Goal: Contribute content: Contribute content

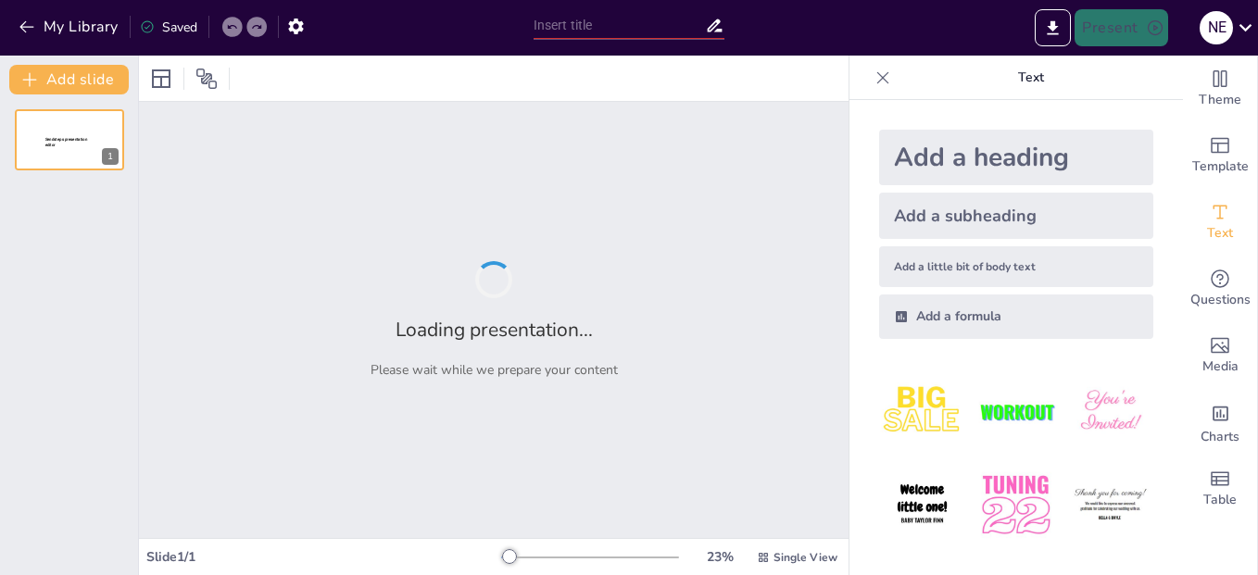
type input "La Relación entre Pensamiento y Lenguaje en la Cognición"
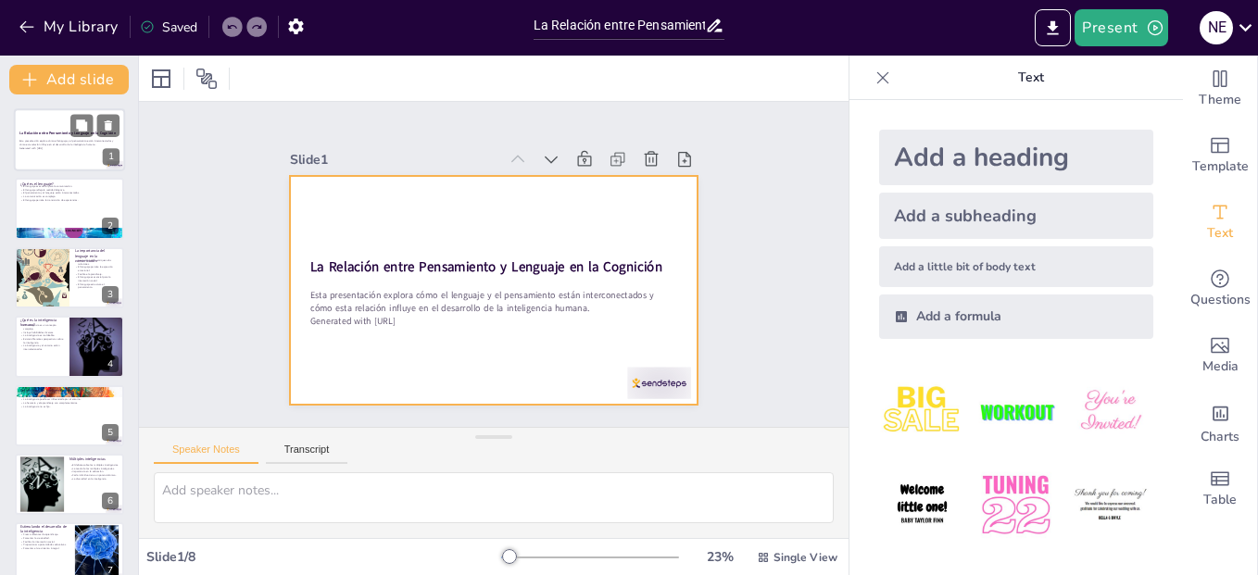
click at [21, 161] on div at bounding box center [69, 139] width 111 height 63
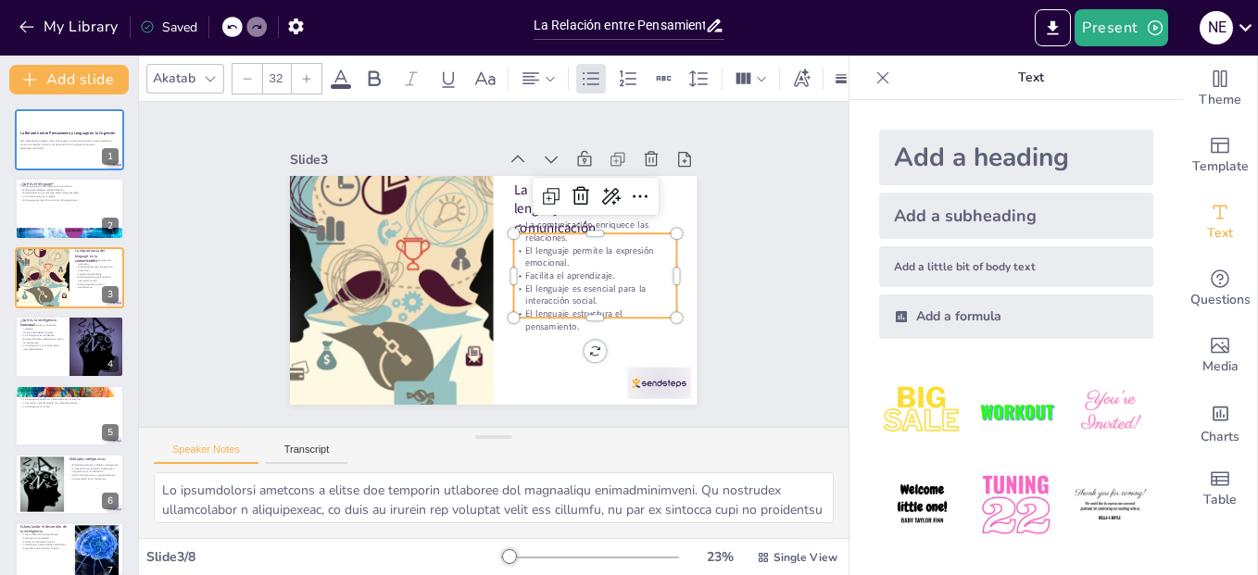
click at [502, 244] on p "Facilita el aprendizaje." at bounding box center [463, 167] width 78 height 154
click at [758, 325] on div "Slide 1 La Relación entre Pensamiento y Lenguaje en la Cognición Esta presentac…" at bounding box center [493, 264] width 709 height 325
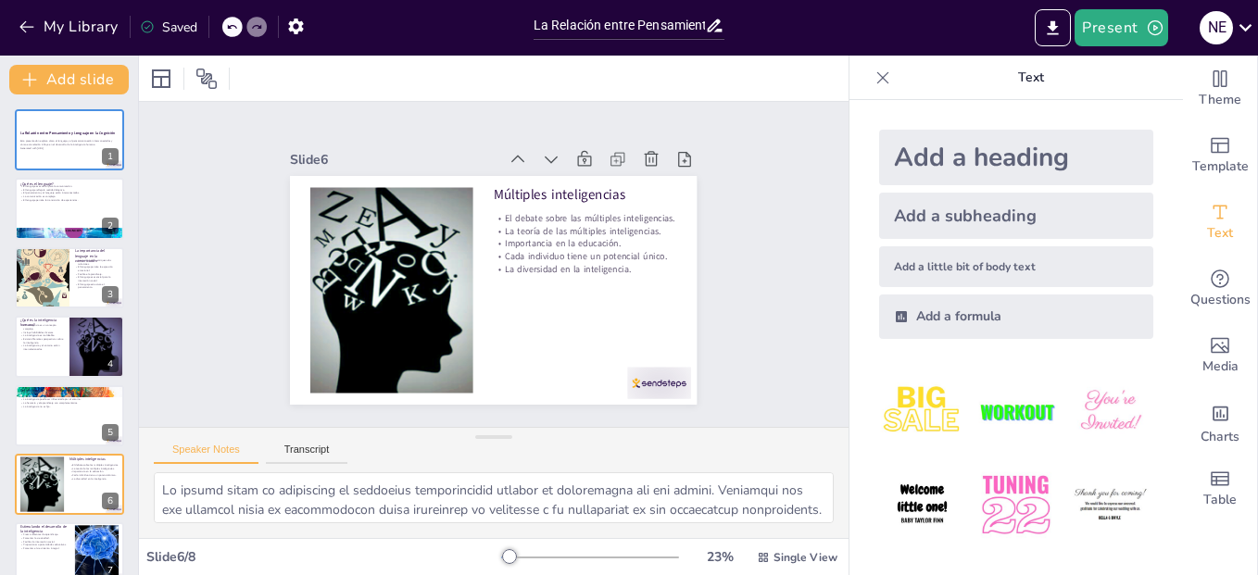
type textarea "Lo ipsumdol si ametconse ad elitseddoei temporinc ut laboreet dolo ma aliquaeni…"
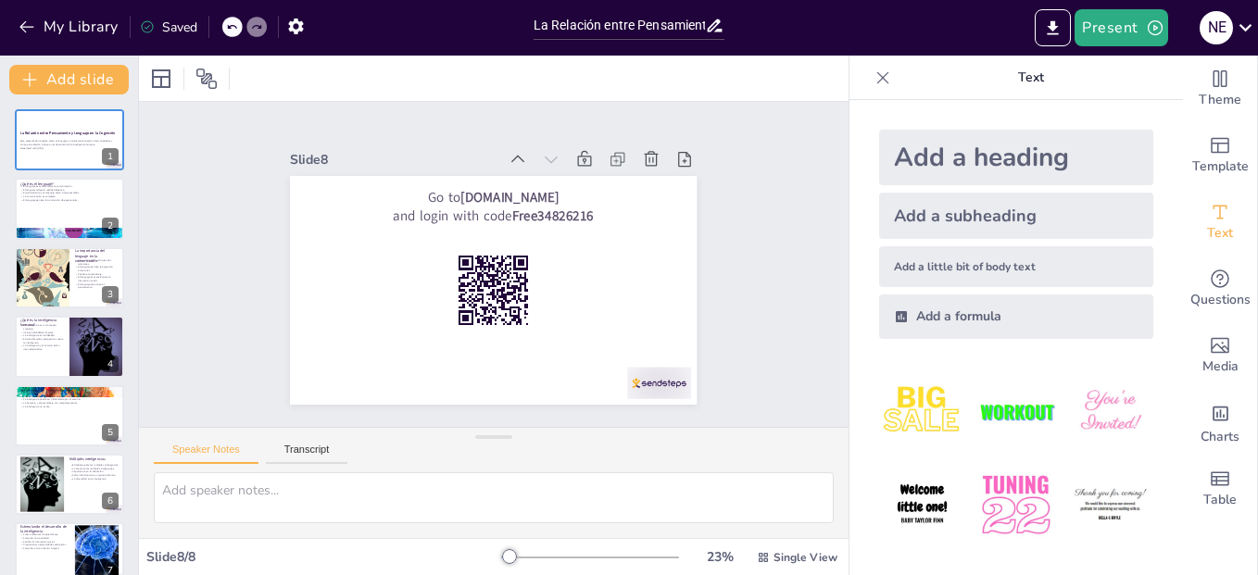
type textarea "Lo ipsumdol si ametconse ad elitseddoei temporinc ut laboreet dolo ma aliquaeni…"
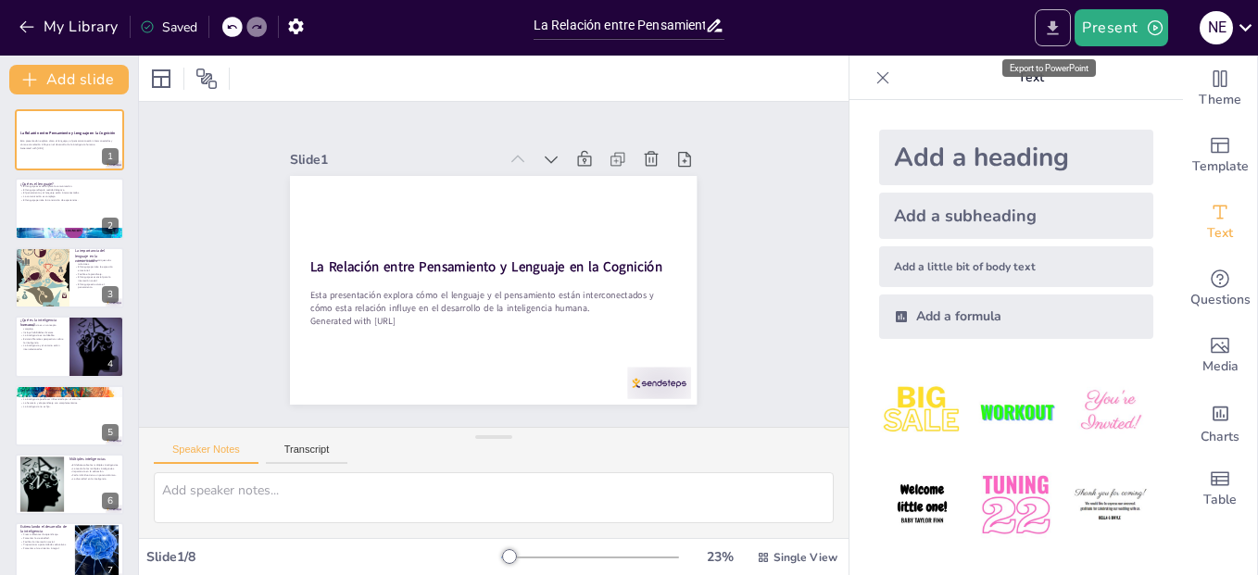
click at [1047, 26] on icon "Export to PowerPoint" at bounding box center [1052, 28] width 19 height 19
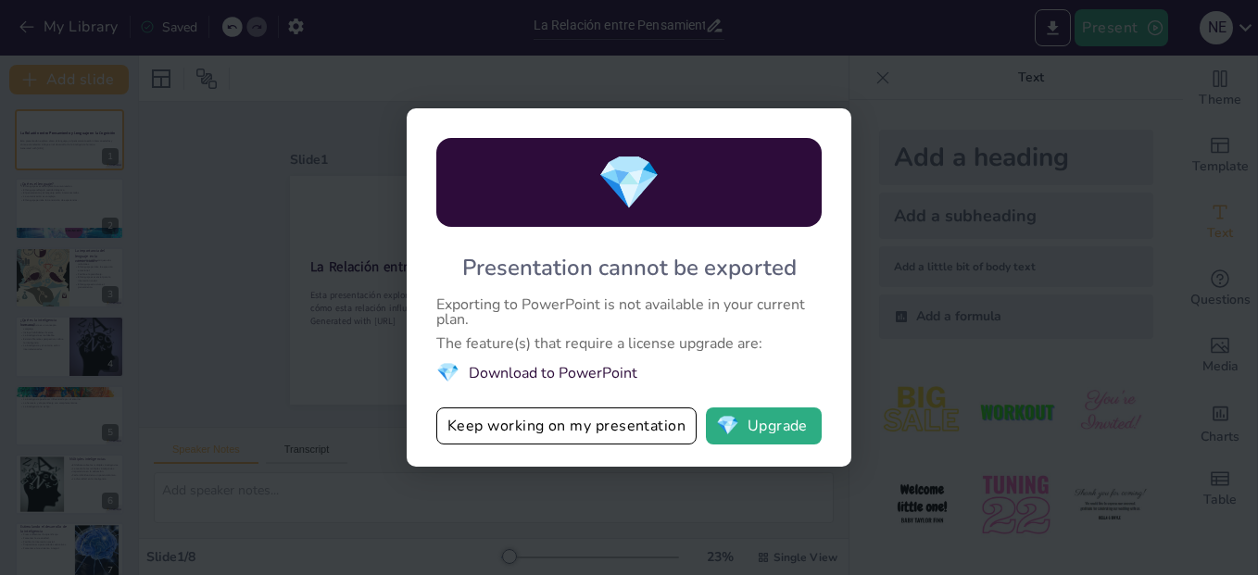
click at [1046, 132] on div "💎 Presentation cannot be exported Exporting to PowerPoint is not available in y…" at bounding box center [629, 287] width 1258 height 575
click at [232, 182] on div "💎 Presentation cannot be exported Exporting to PowerPoint is not available in y…" at bounding box center [629, 287] width 1258 height 575
click at [617, 423] on button "Keep working on my presentation" at bounding box center [566, 425] width 260 height 37
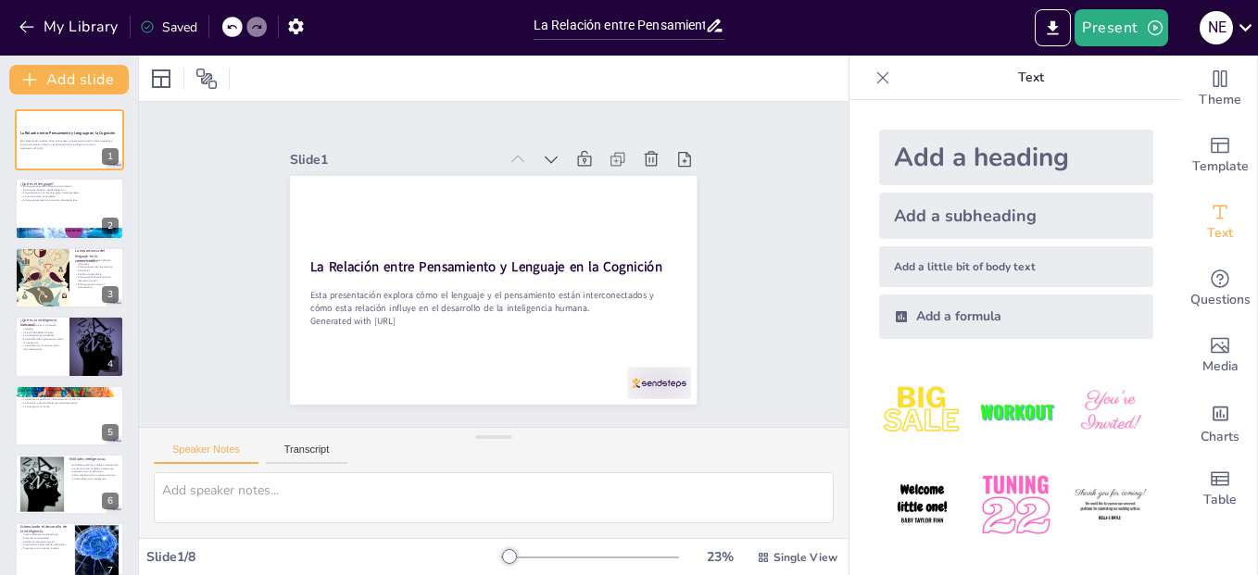
click at [1247, 23] on icon at bounding box center [1245, 27] width 25 height 25
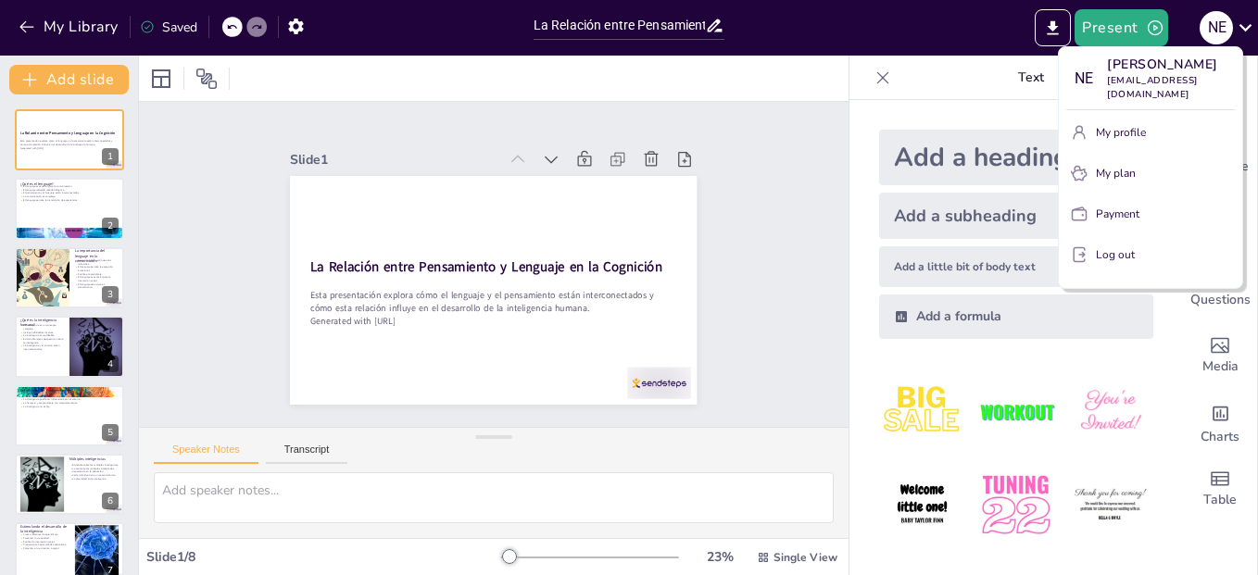
click at [867, 80] on div at bounding box center [629, 287] width 1258 height 575
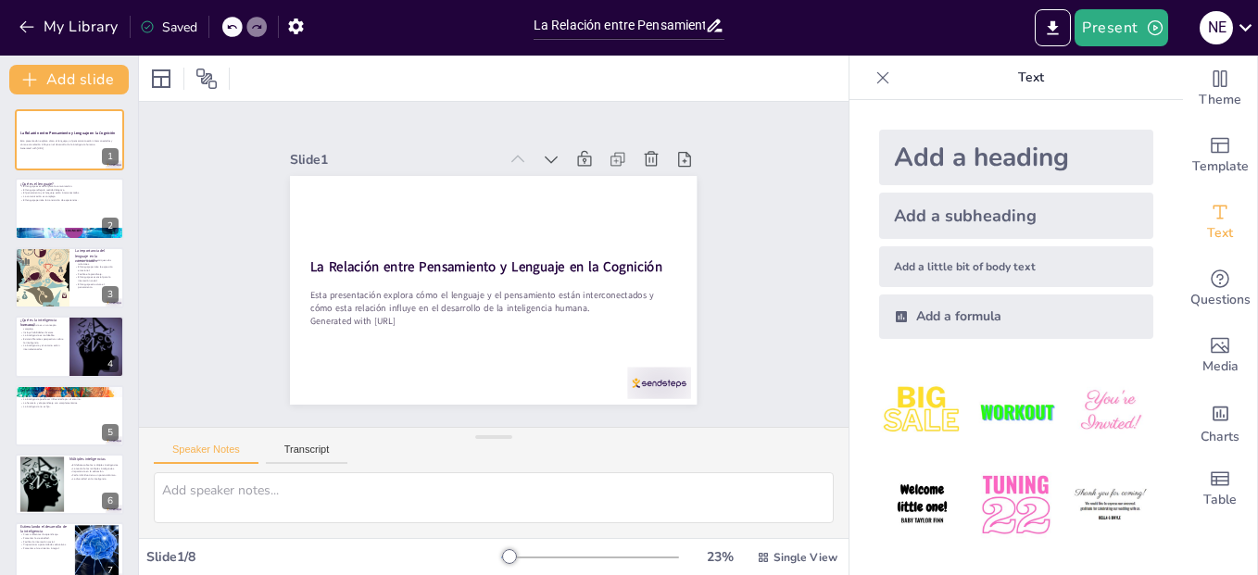
click at [877, 80] on icon at bounding box center [883, 77] width 12 height 12
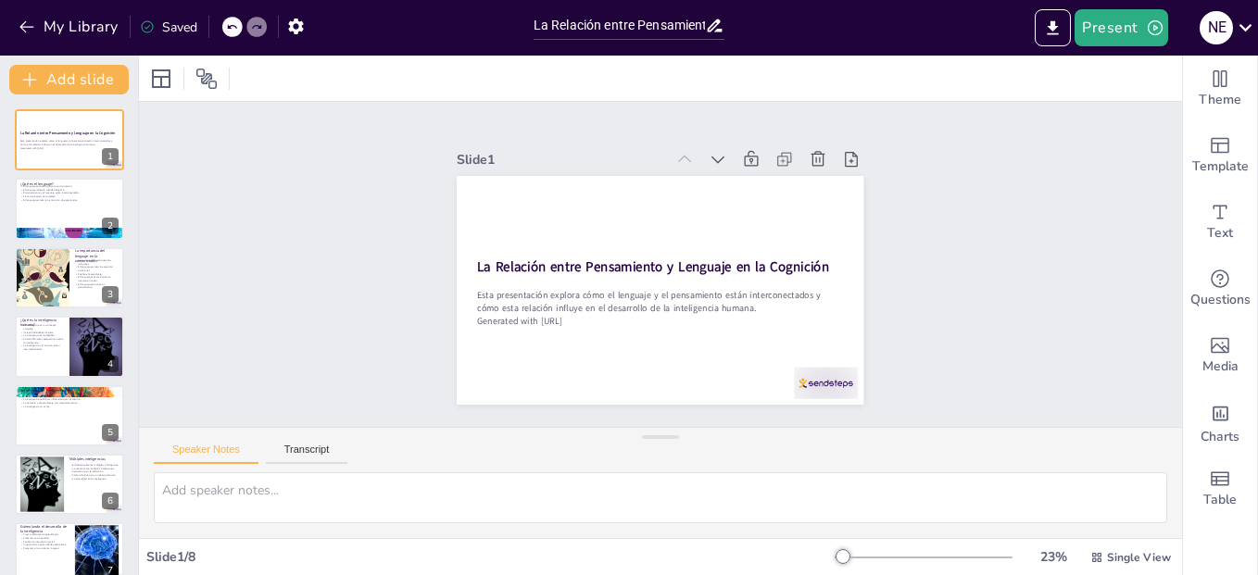
click at [168, 29] on div "Saved" at bounding box center [168, 28] width 57 height 18
click at [299, 18] on icon "button" at bounding box center [295, 26] width 19 height 19
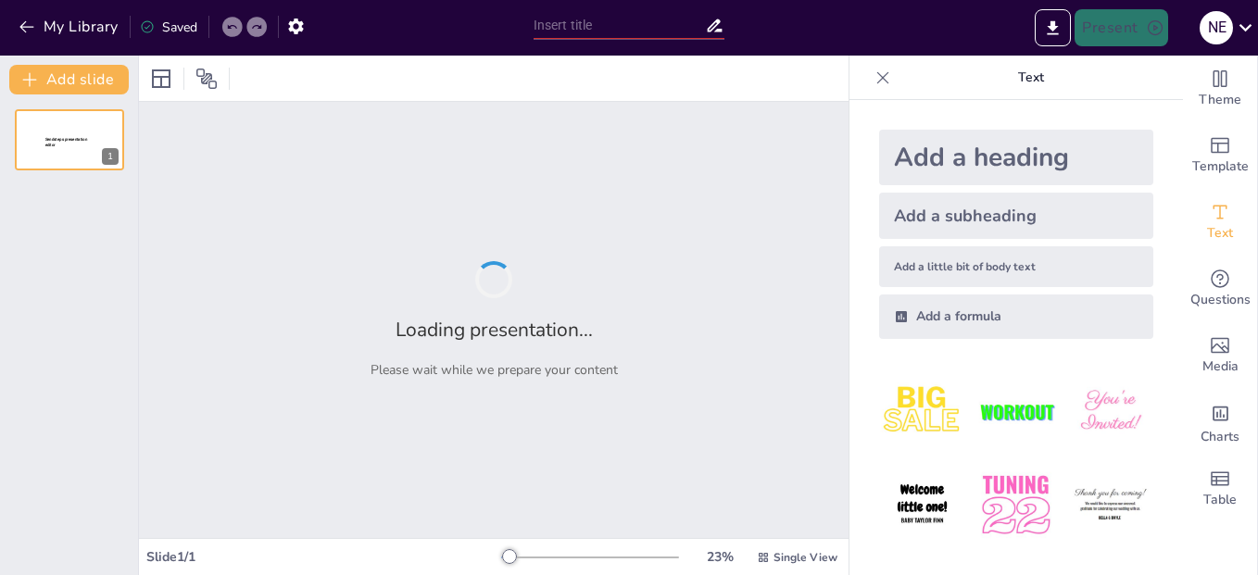
type input "La Relación entre Pensamiento y Lenguaje en la Cognición"
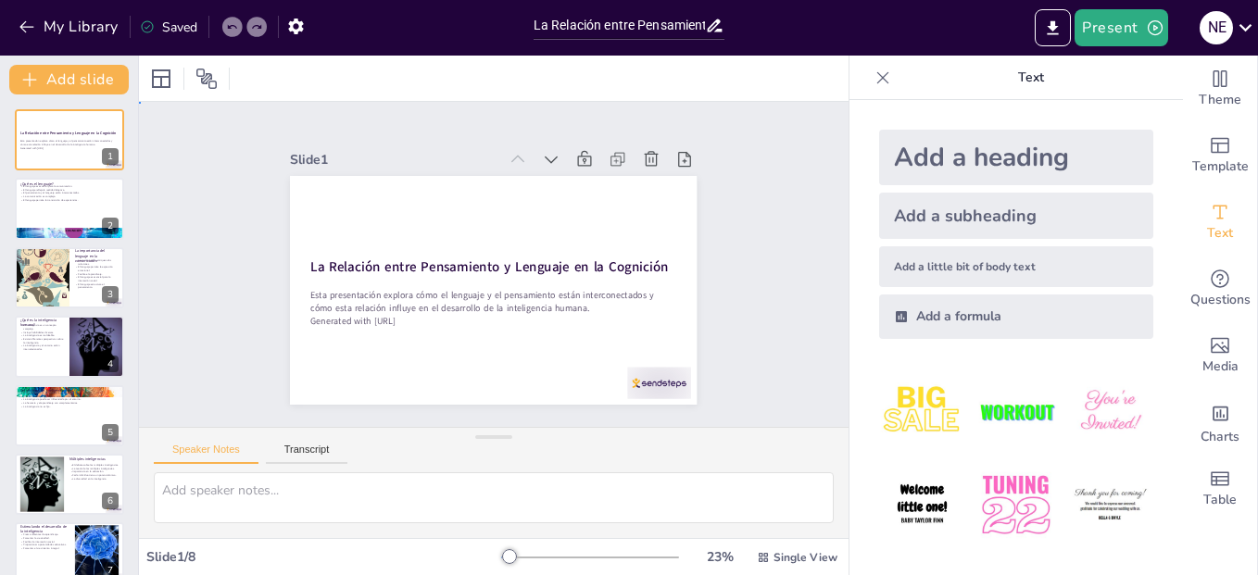
click at [202, 207] on div "Slide 1 La Relación entre Pensamiento y Lenguaje en la Cognición Esta presentac…" at bounding box center [493, 263] width 761 height 465
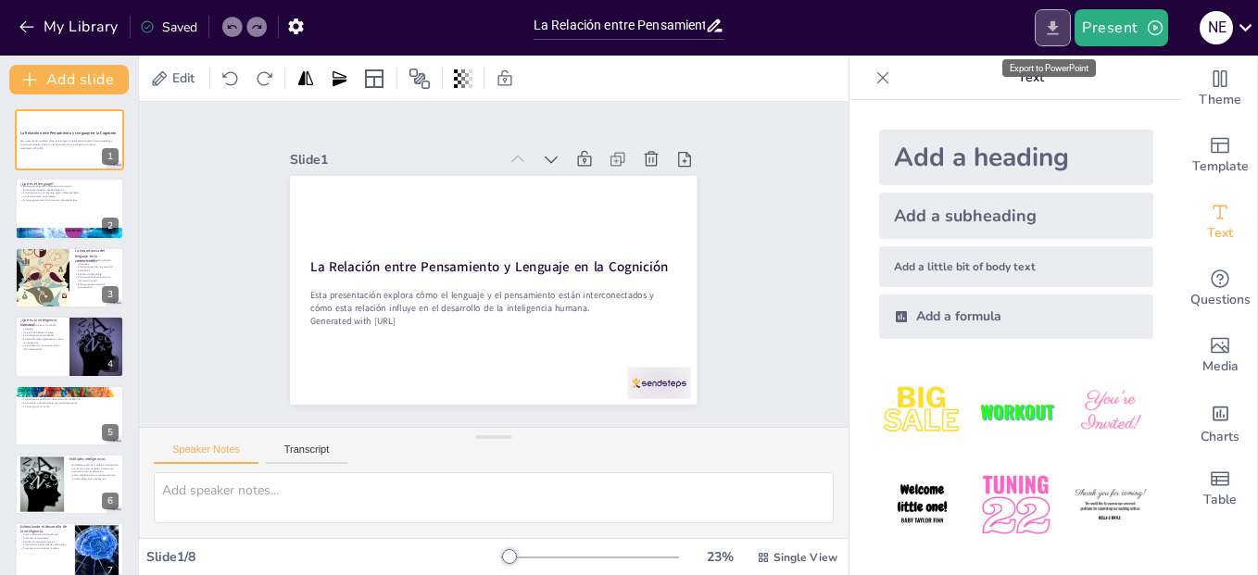
click at [1058, 34] on icon "Export to PowerPoint" at bounding box center [1052, 27] width 11 height 14
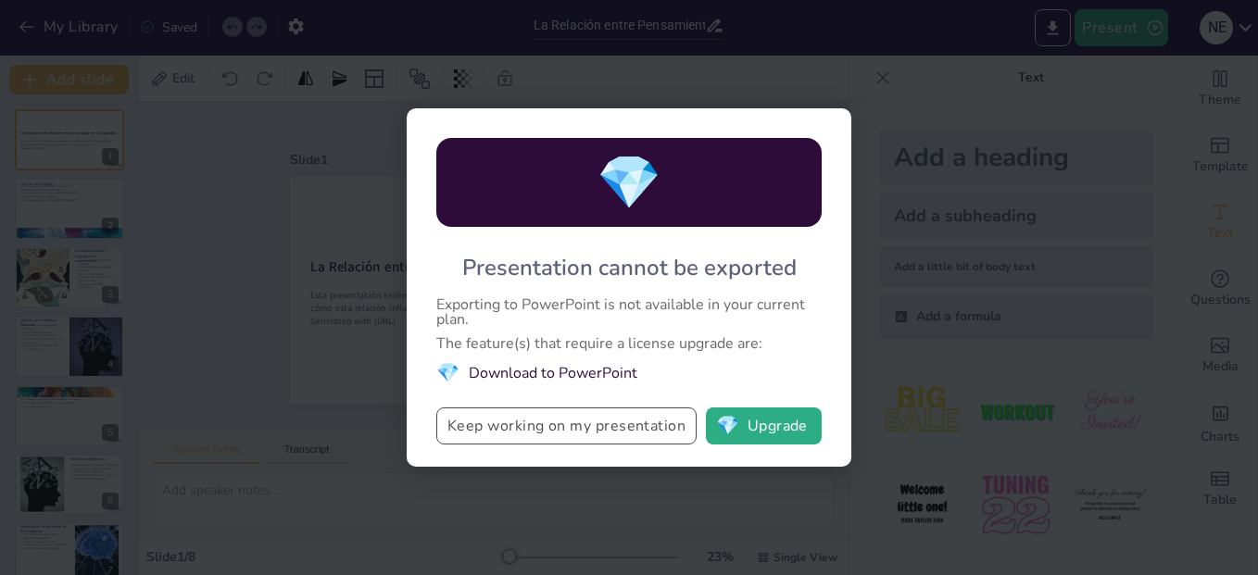
click at [570, 433] on button "Keep working on my presentation" at bounding box center [566, 425] width 260 height 37
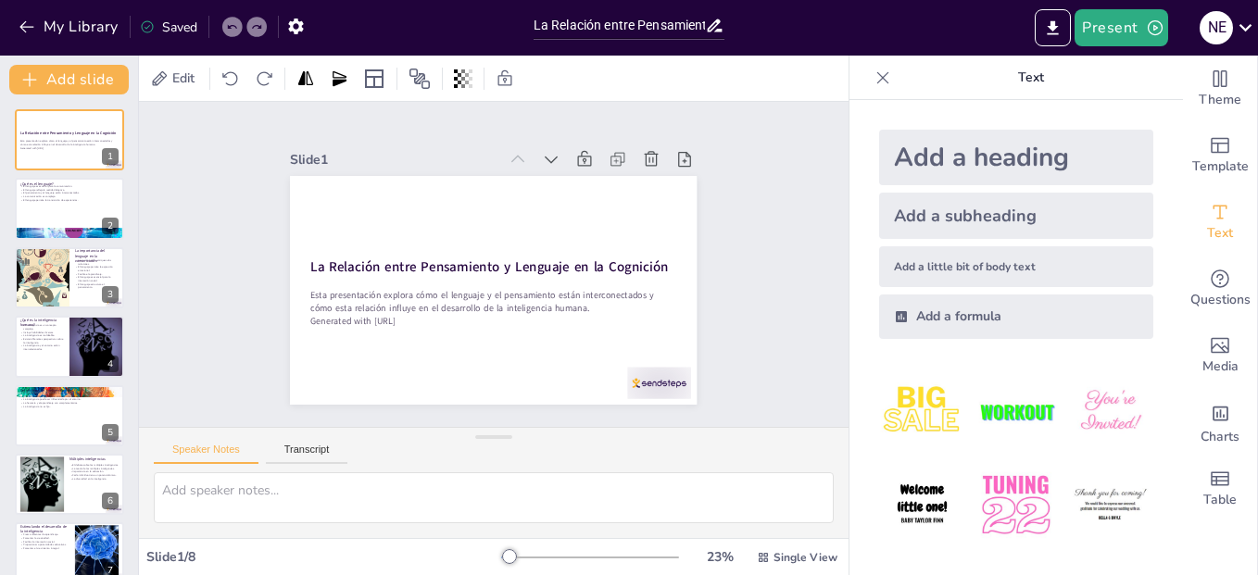
click at [877, 79] on icon at bounding box center [883, 77] width 12 height 12
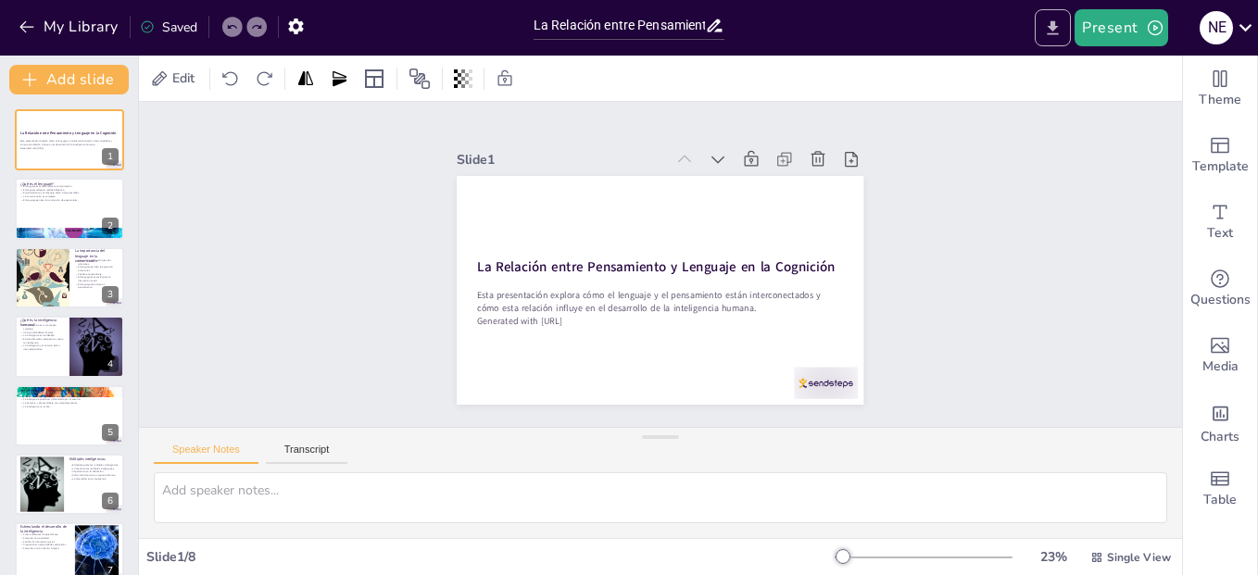
click at [1050, 22] on icon "Export to PowerPoint" at bounding box center [1052, 28] width 19 height 19
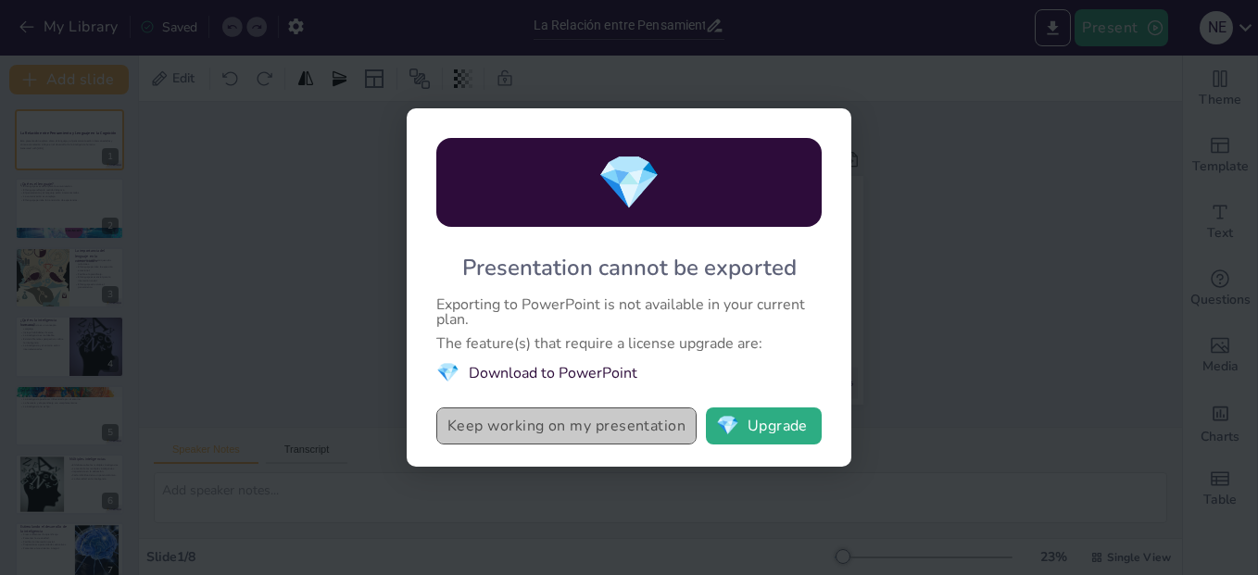
click at [586, 425] on button "Keep working on my presentation" at bounding box center [566, 425] width 260 height 37
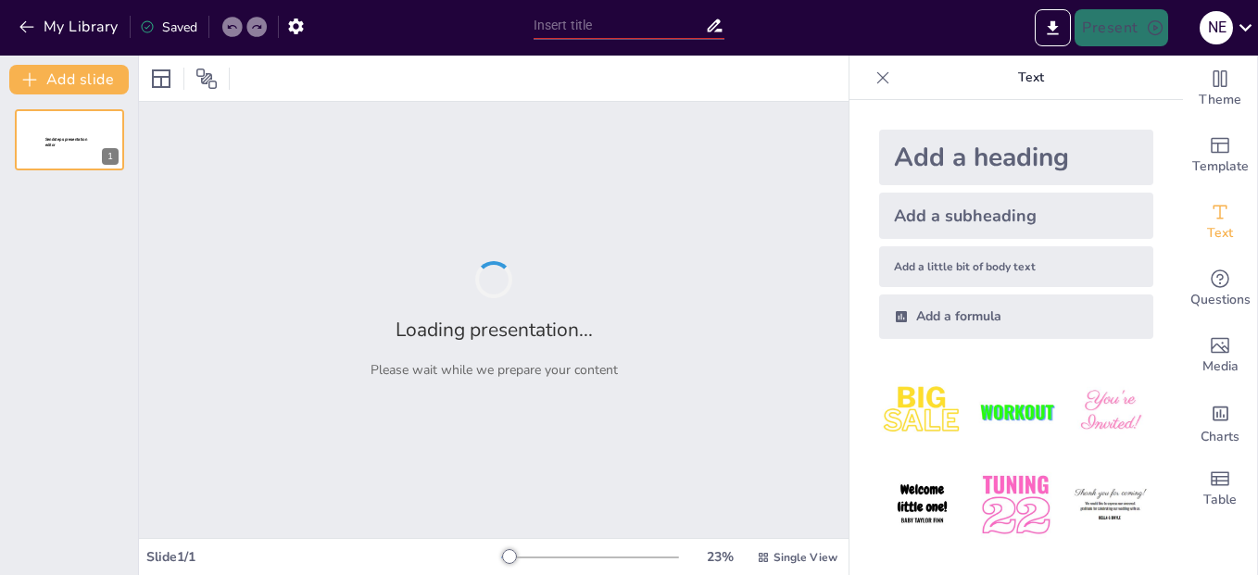
type input "La Relación entre Pensamiento y Lenguaje en la Cognición"
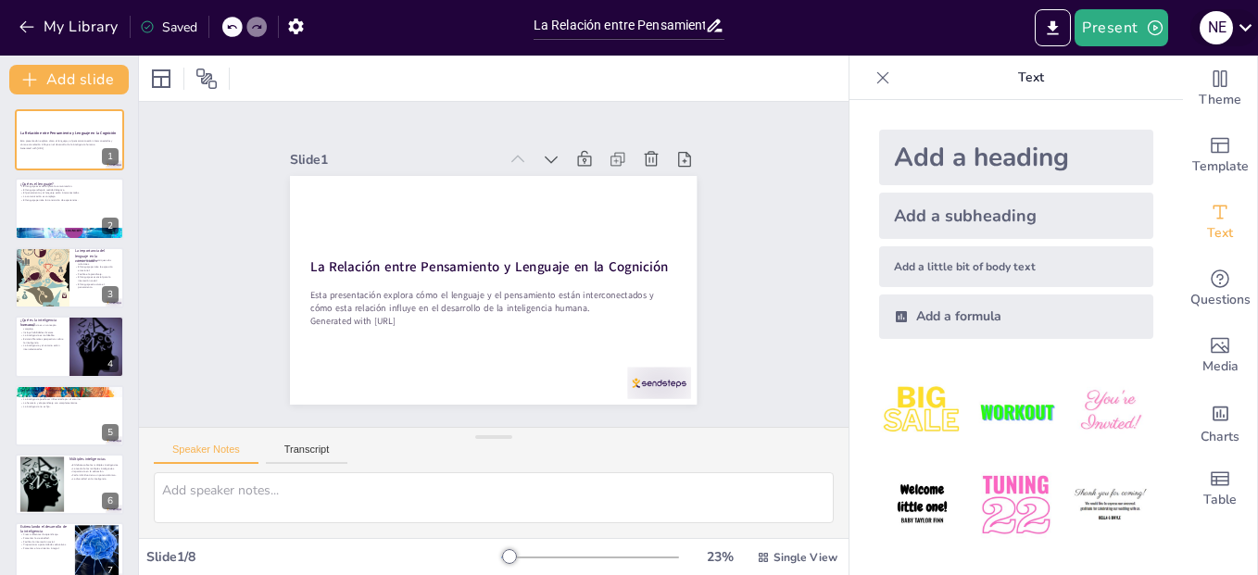
click at [1247, 19] on icon at bounding box center [1245, 27] width 25 height 25
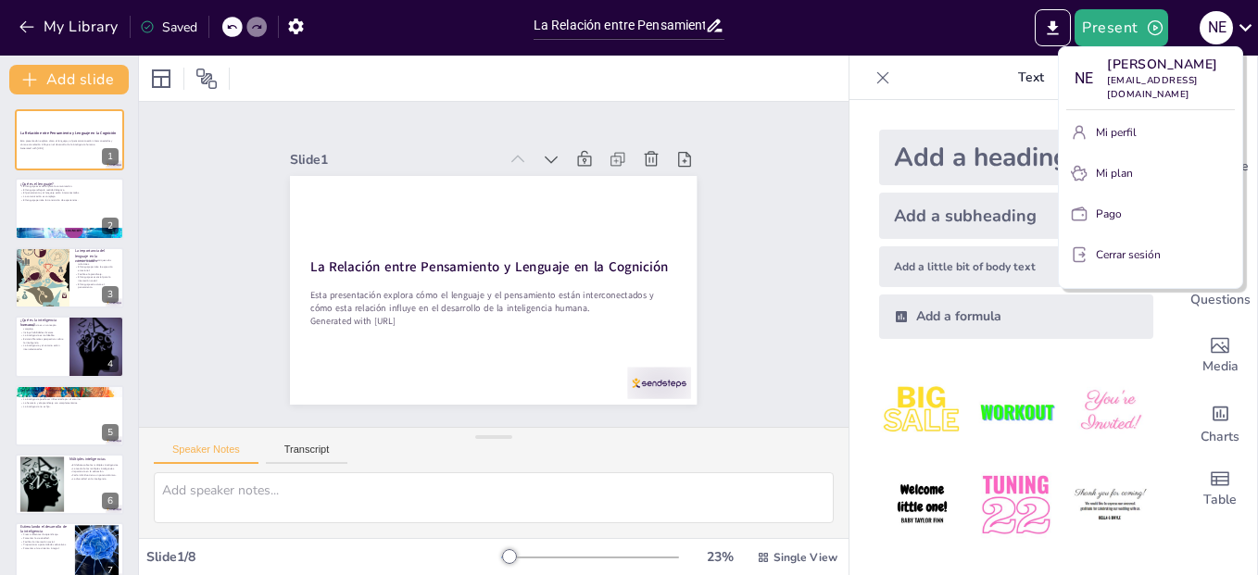
click at [886, 20] on div at bounding box center [629, 287] width 1258 height 575
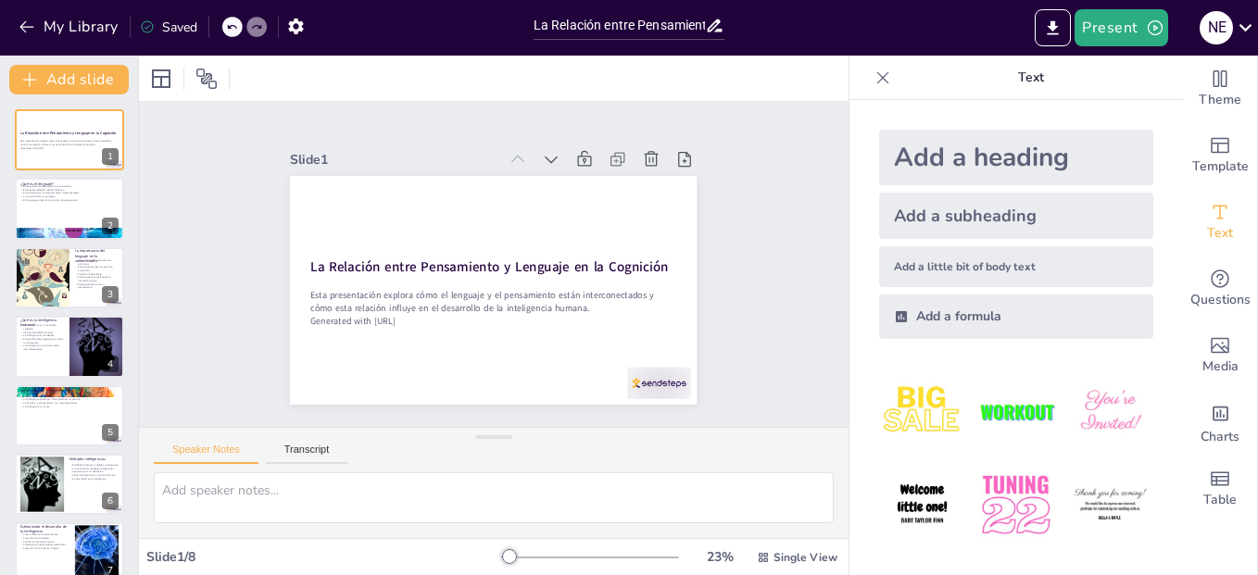
click at [185, 26] on div "Saved" at bounding box center [168, 28] width 57 height 18
click at [73, 125] on button at bounding box center [81, 125] width 22 height 22
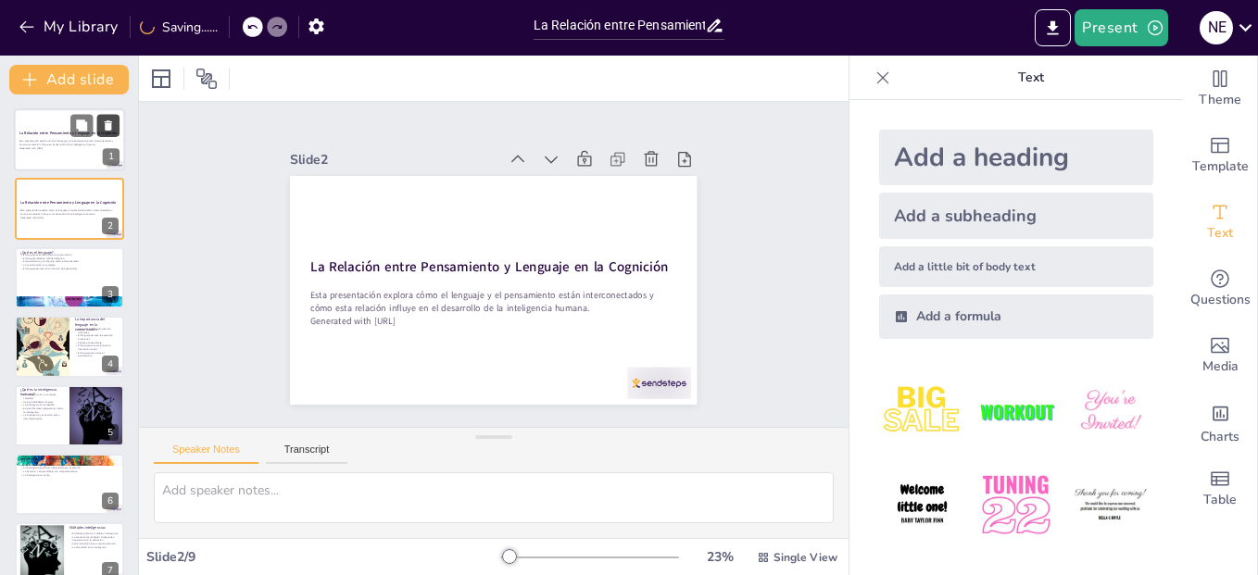
click at [105, 131] on icon at bounding box center [108, 125] width 13 height 13
type textarea "El lenguaje no solo es una herramienta de comunicación, sino que también es fun…"
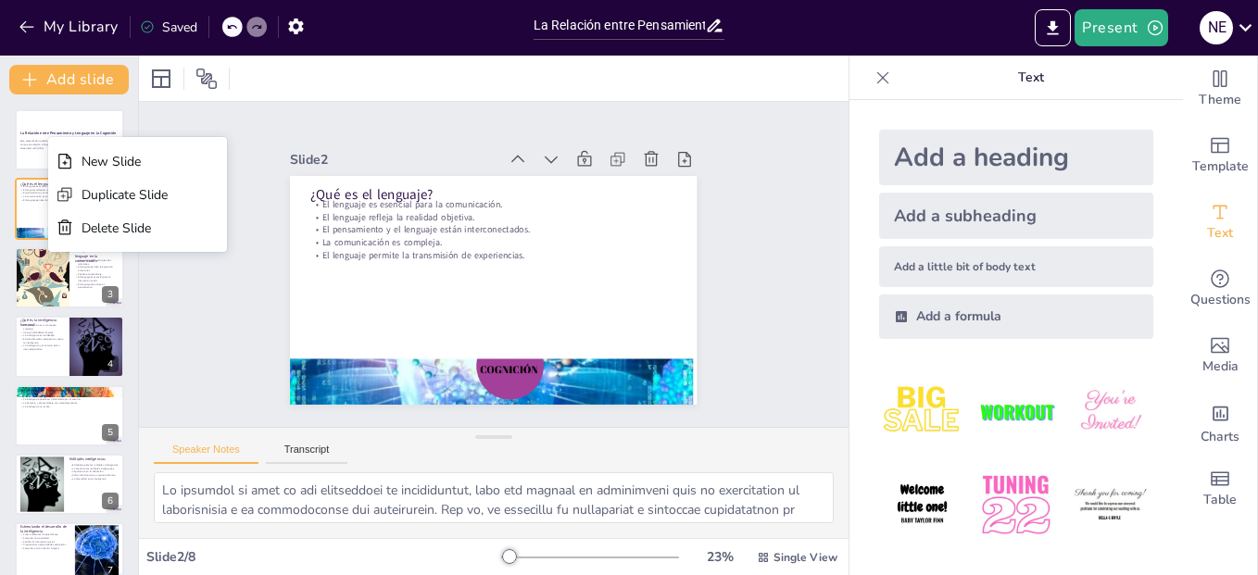
click at [203, 318] on div "Slide 1 La Relación entre Pensamiento y Lenguaje en la Cognición Esta presentac…" at bounding box center [493, 264] width 761 height 466
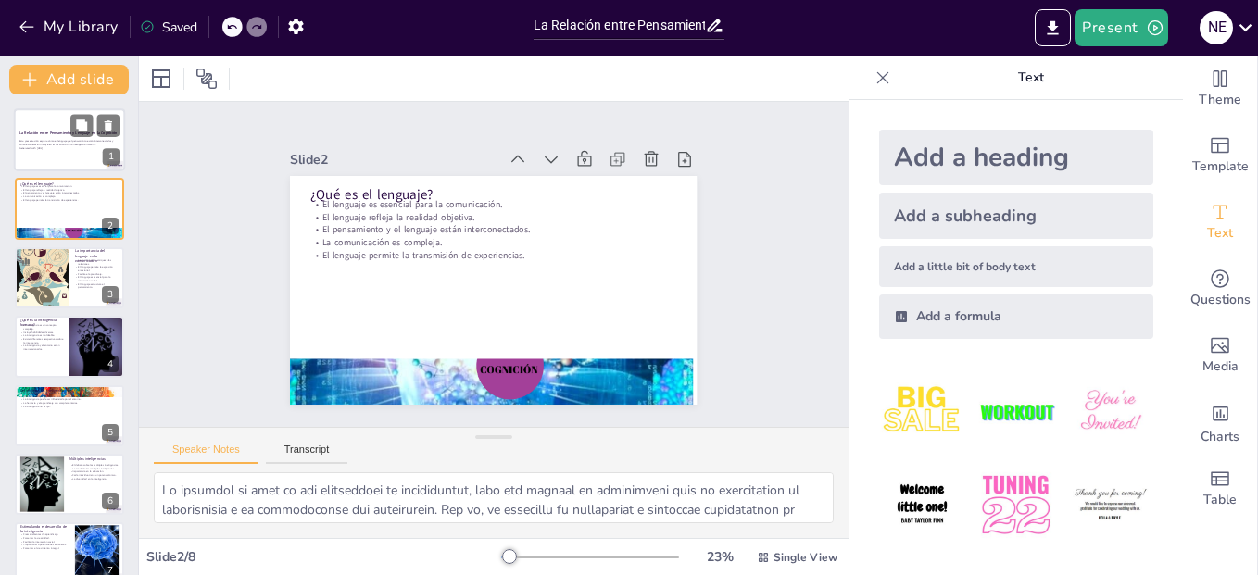
click at [64, 125] on div at bounding box center [69, 139] width 111 height 63
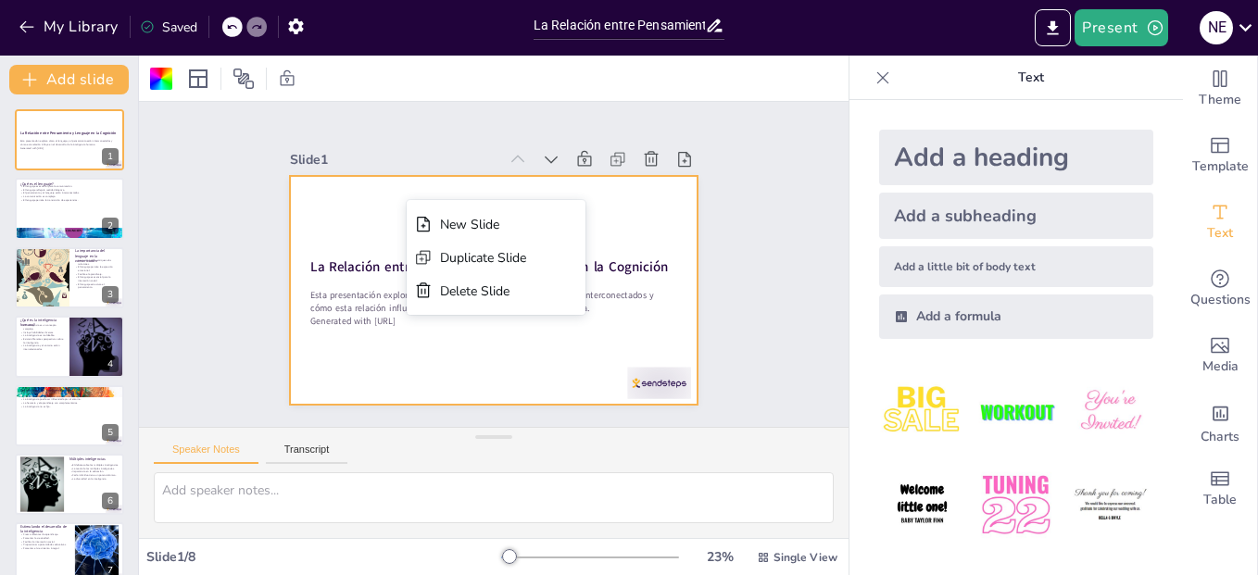
click at [208, 314] on div "Slide 1 La Relación entre Pensamiento y Lenguaje en la Cognición Esta presentac…" at bounding box center [493, 264] width 775 height 529
